Goal: Task Accomplishment & Management: Manage account settings

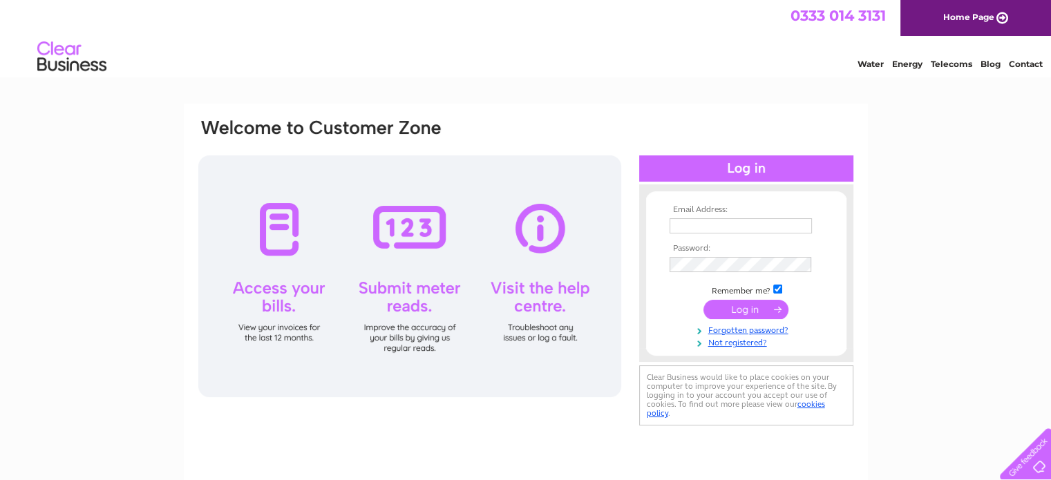
type input "jan@ardmorefinancial.co.uk"
click at [750, 310] on input "submit" at bounding box center [745, 309] width 85 height 19
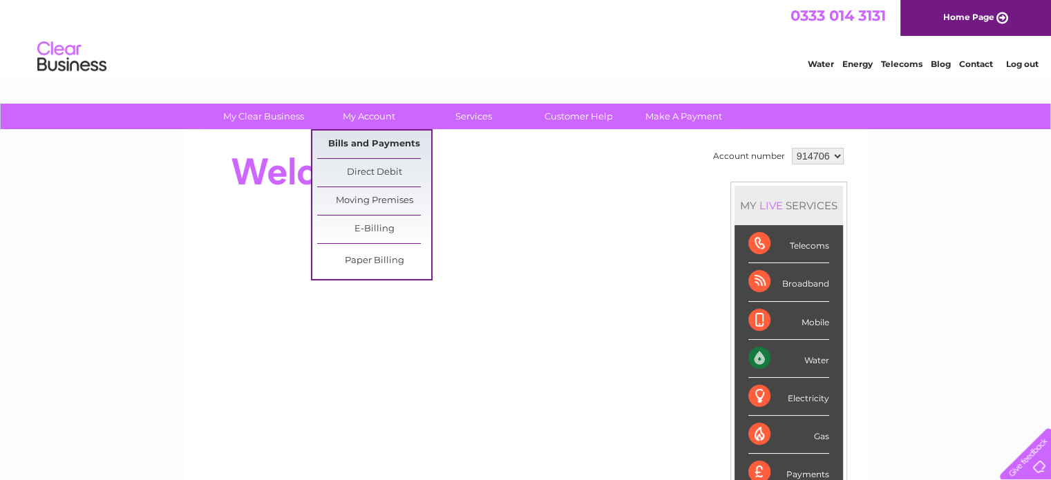
click at [351, 144] on link "Bills and Payments" at bounding box center [374, 145] width 114 height 28
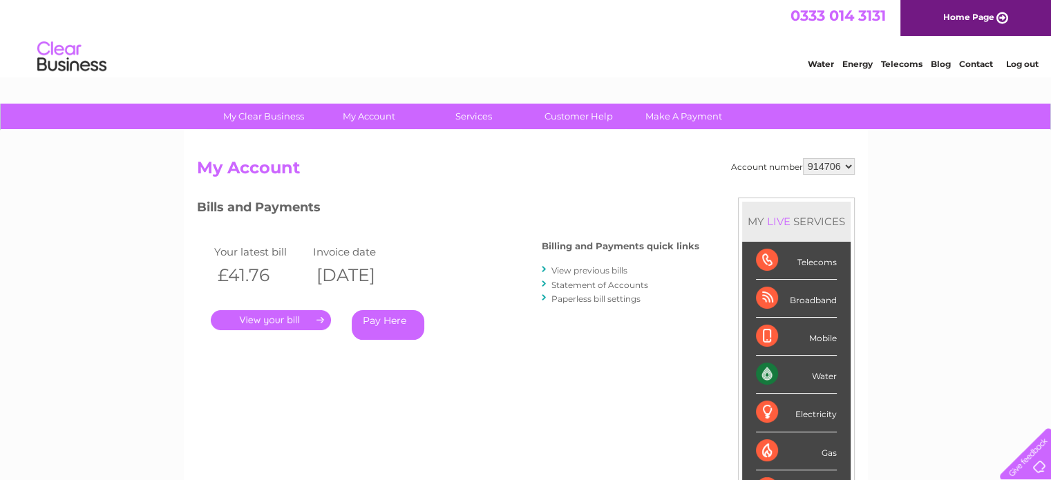
click at [288, 322] on link "." at bounding box center [271, 320] width 120 height 20
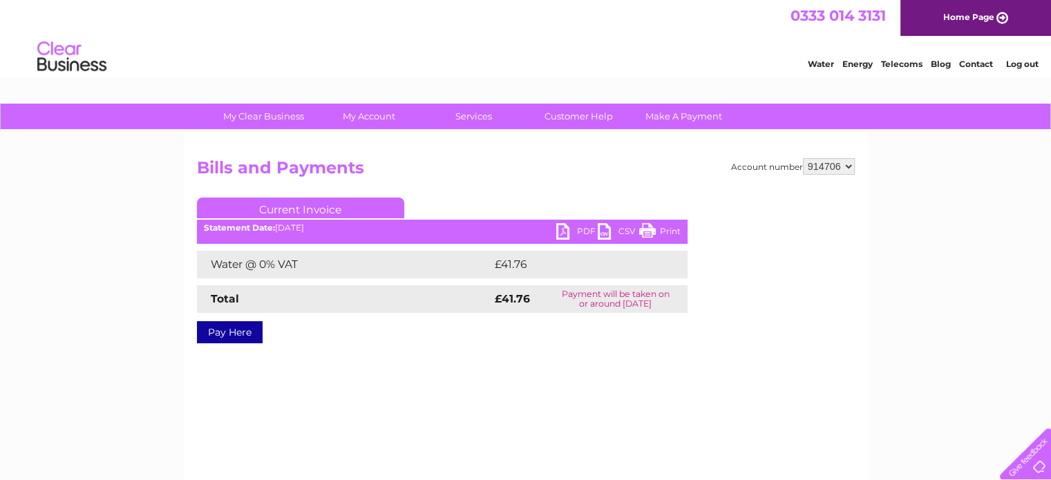
click at [564, 230] on link "PDF" at bounding box center [576, 233] width 41 height 20
